Goal: Task Accomplishment & Management: Complete application form

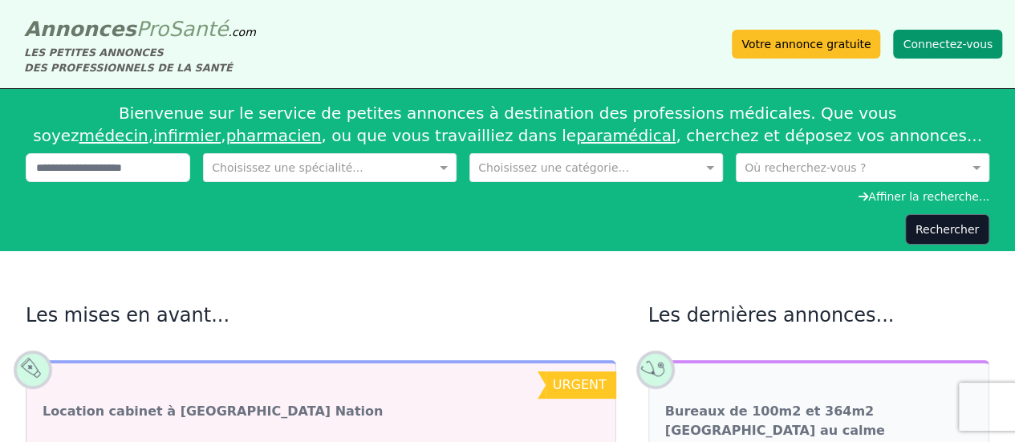
click at [951, 46] on button "Connectez-vous" at bounding box center [947, 44] width 109 height 29
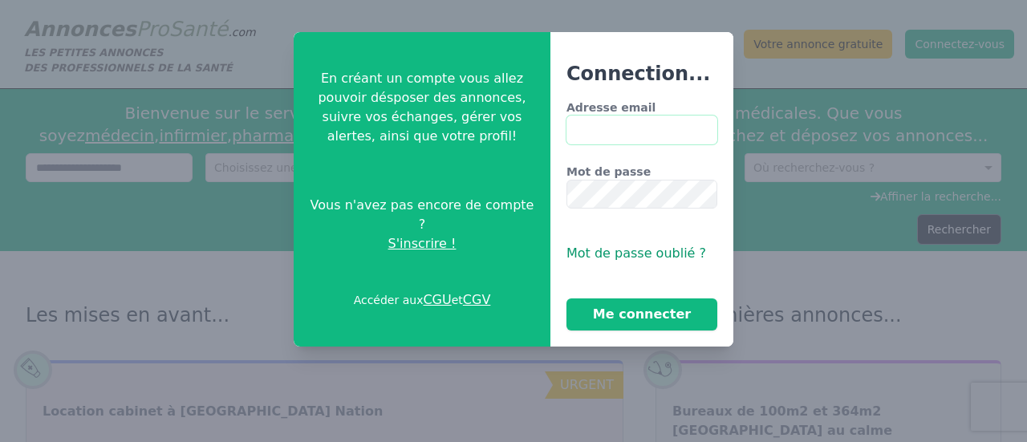
type input "**********"
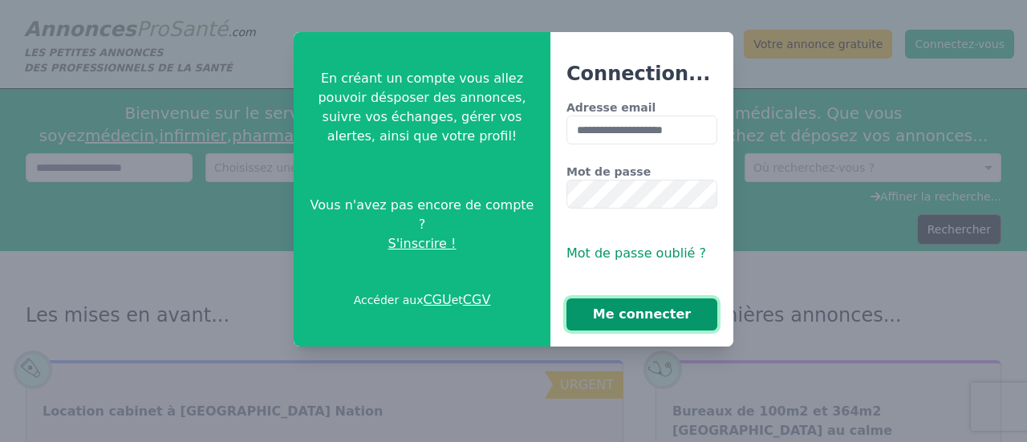
click at [631, 320] on button "Me connecter" at bounding box center [641, 314] width 151 height 32
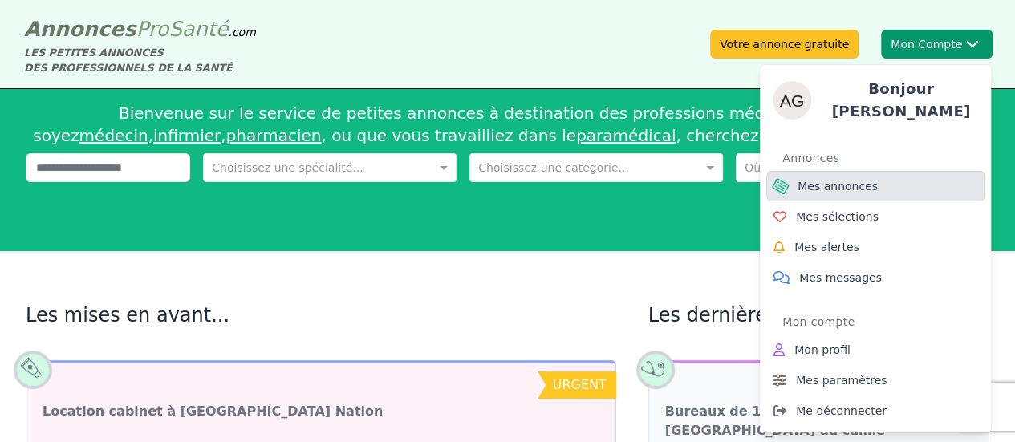
click at [859, 178] on span "Mes annonces" at bounding box center [838, 186] width 80 height 16
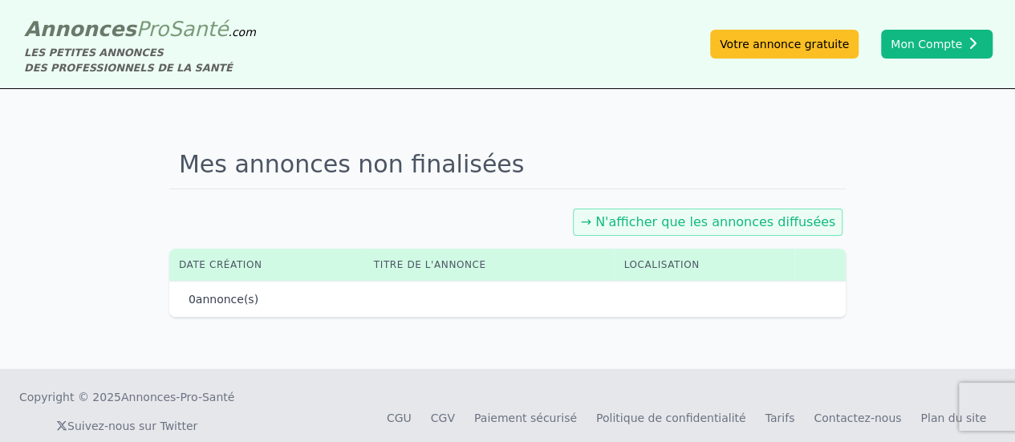
scroll to position [22, 0]
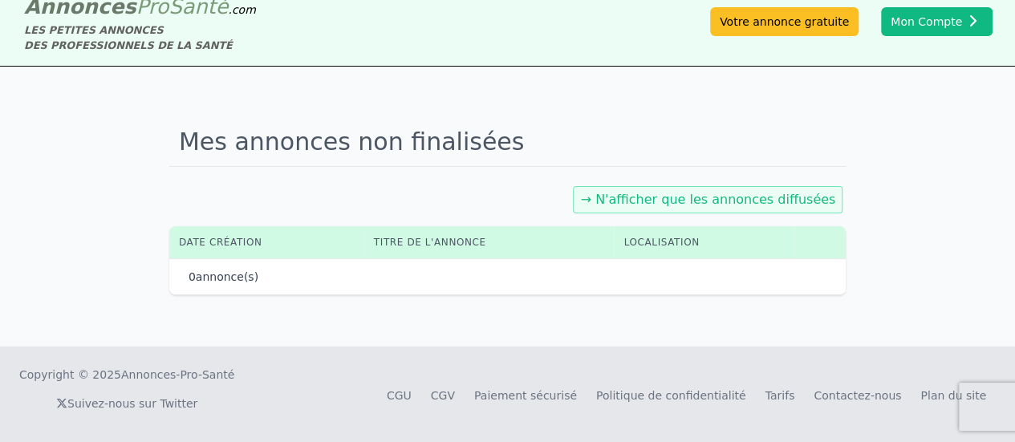
click at [674, 203] on link "→ N'afficher que les annonces diffusées" at bounding box center [707, 199] width 255 height 15
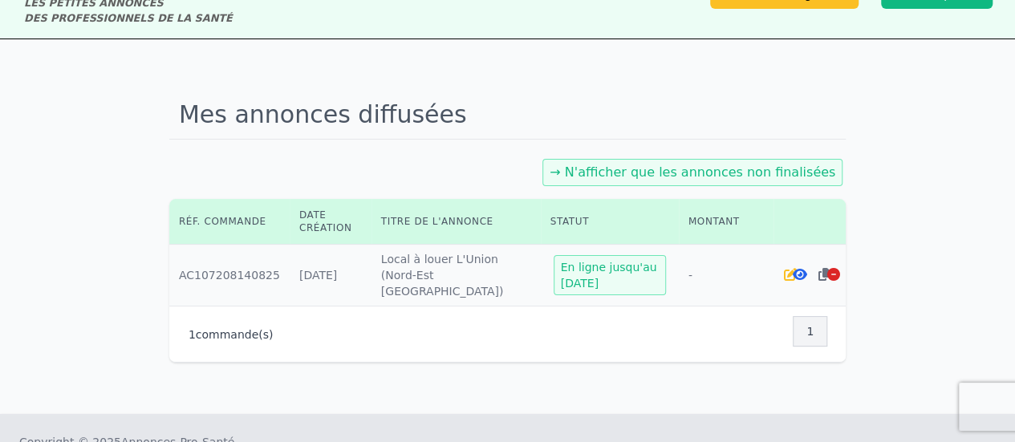
scroll to position [51, 0]
click at [786, 271] on icon at bounding box center [789, 273] width 13 height 13
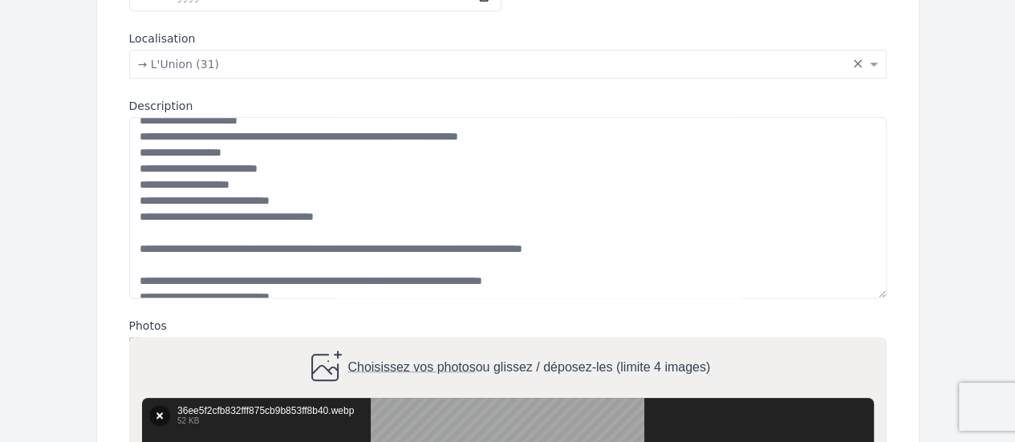
scroll to position [177, 0]
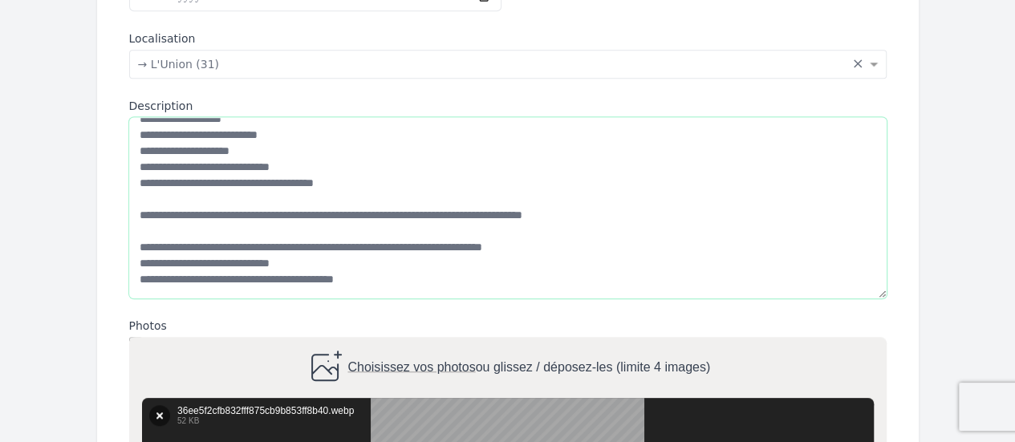
click at [282, 264] on textarea "Description" at bounding box center [507, 207] width 757 height 181
click at [293, 264] on textarea "Description" at bounding box center [507, 207] width 757 height 181
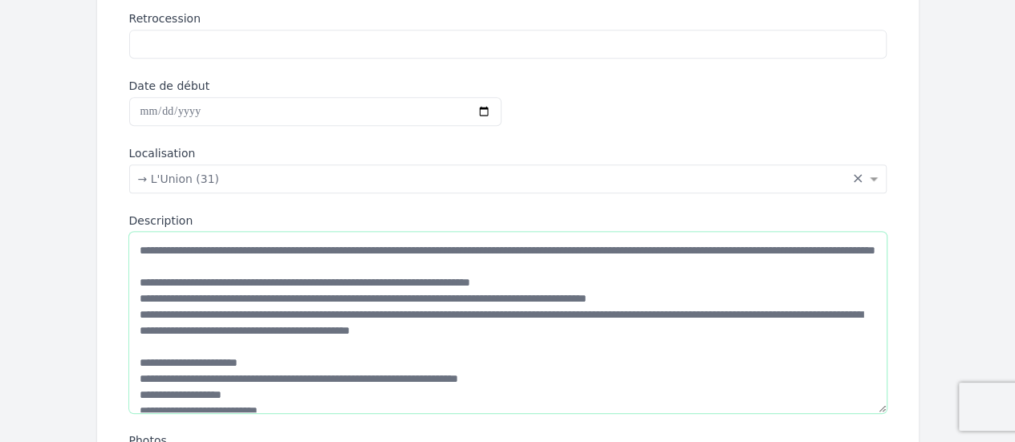
scroll to position [416, 0]
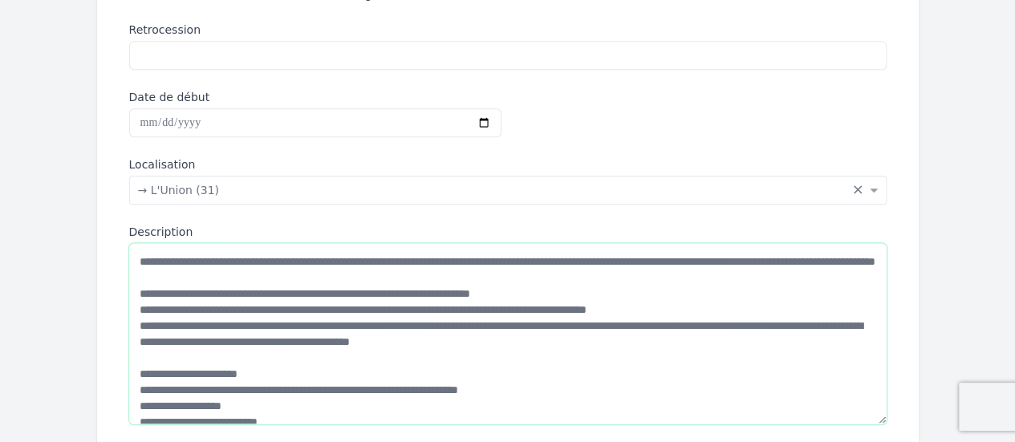
type textarea "**********"
click at [480, 116] on input "Date de début" at bounding box center [315, 122] width 372 height 29
type input "**********"
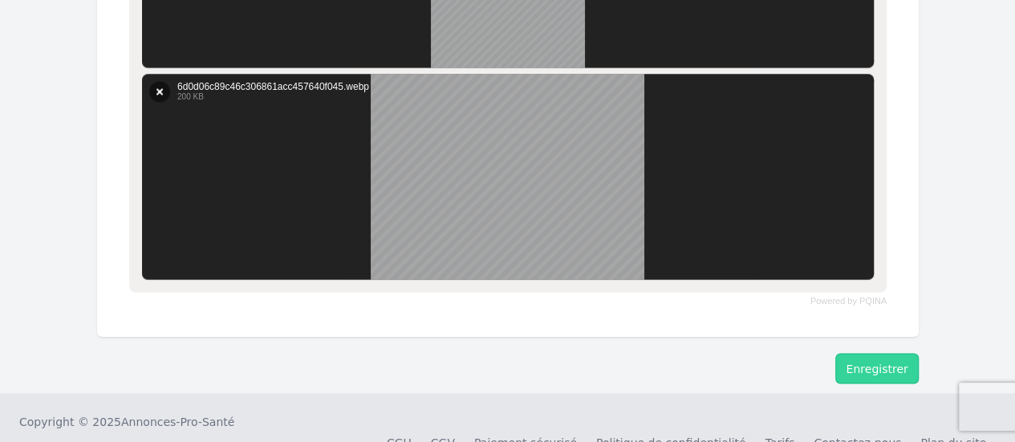
scroll to position [1335, 0]
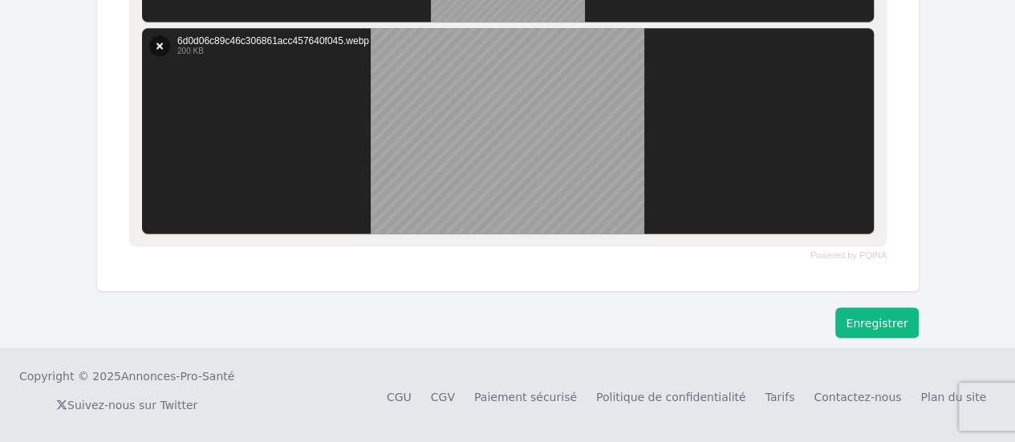
click at [874, 321] on button "Enregistrer" at bounding box center [876, 322] width 83 height 30
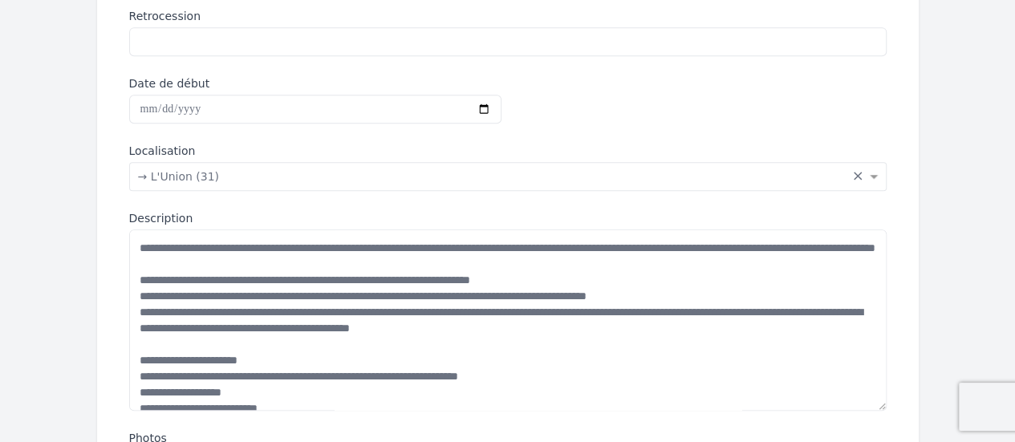
scroll to position [428, 0]
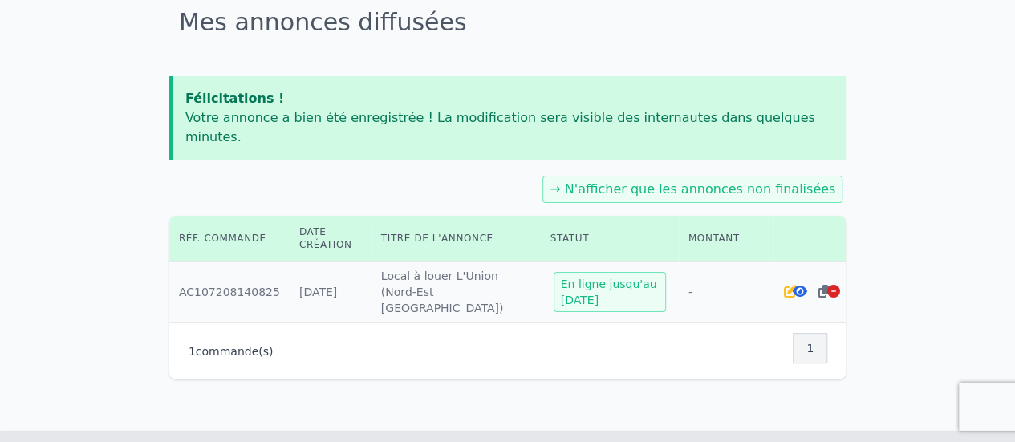
scroll to position [143, 0]
click at [787, 284] on icon at bounding box center [789, 290] width 13 height 13
